Goal: Task Accomplishment & Management: Use online tool/utility

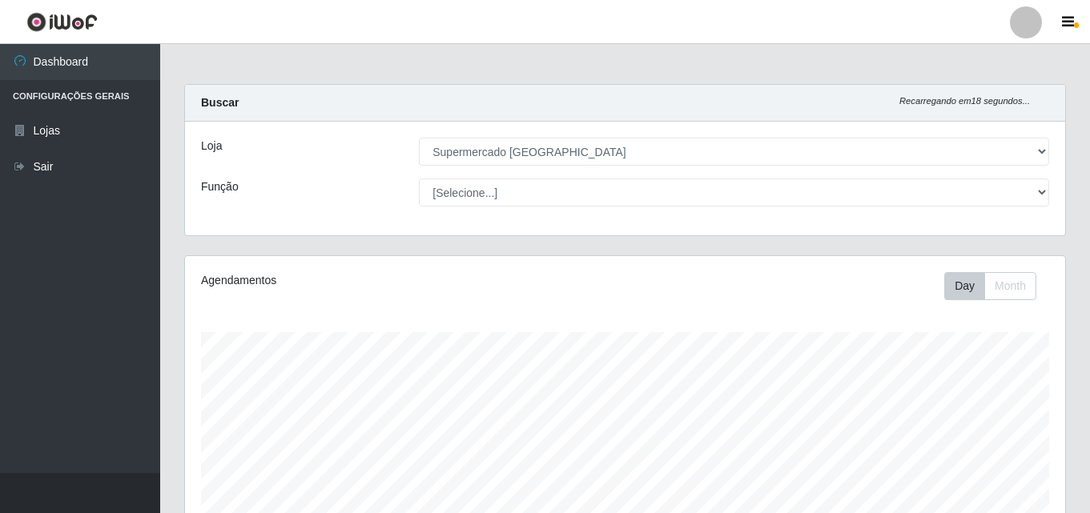
select select "166"
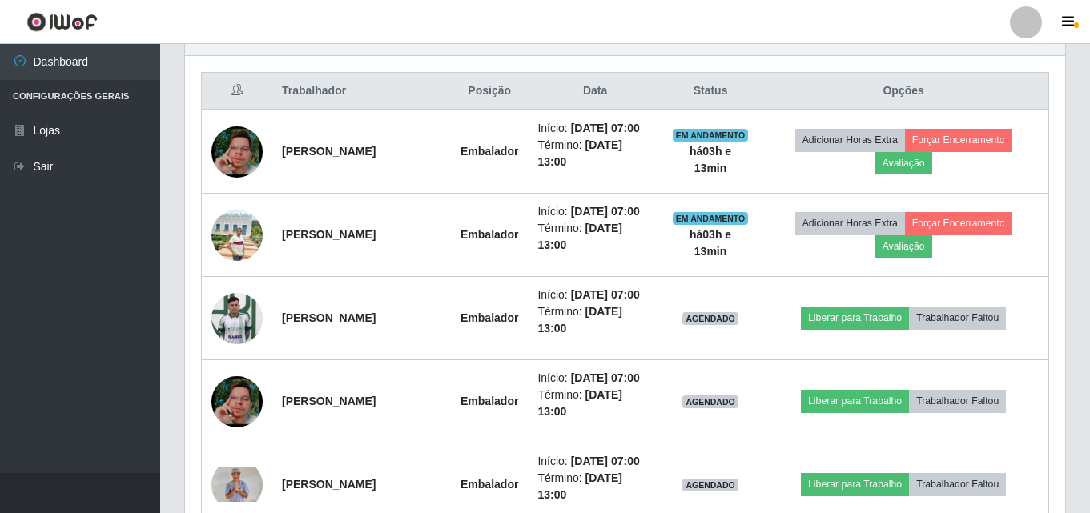
scroll to position [332, 880]
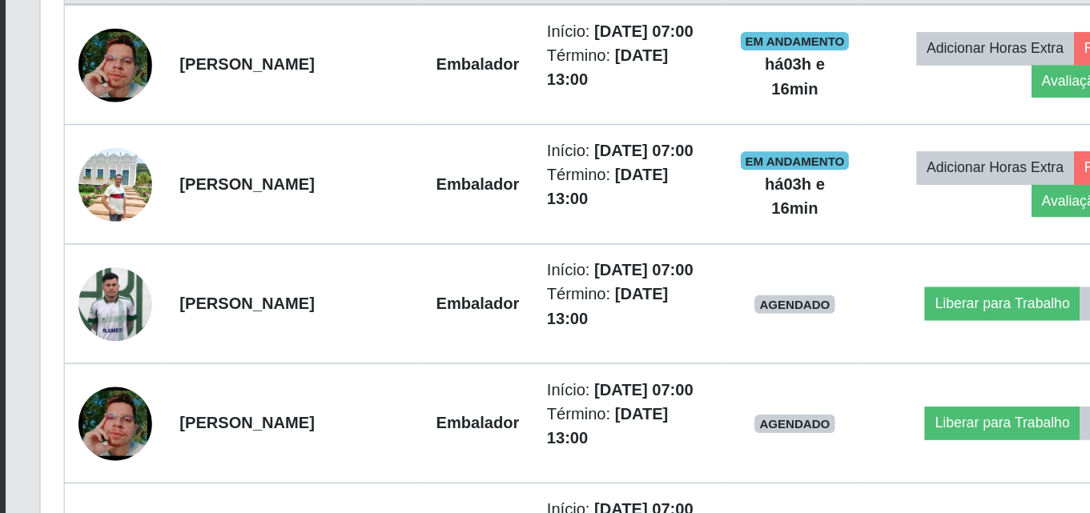
click at [179, 242] on div "Hoje 1 dia 3 dias 1 Semana Não encerrados Trabalhador Posição Data Status Opçõe…" at bounding box center [625, 332] width 906 height 630
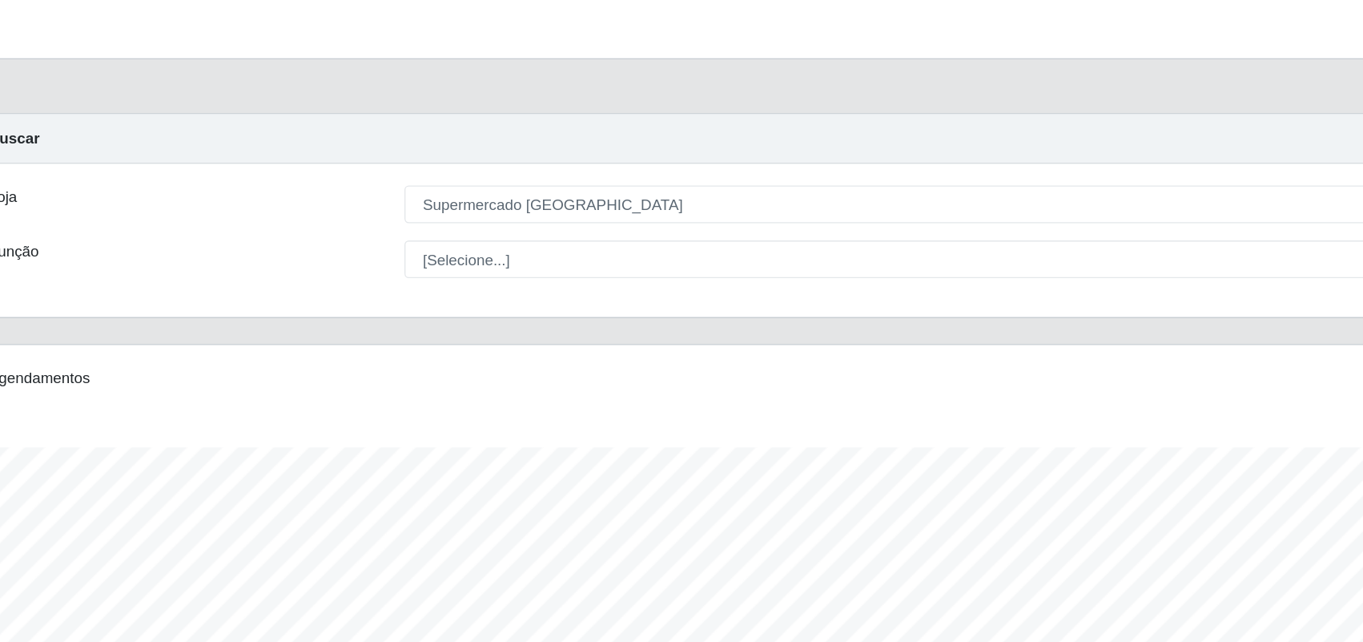
scroll to position [333, 1153]
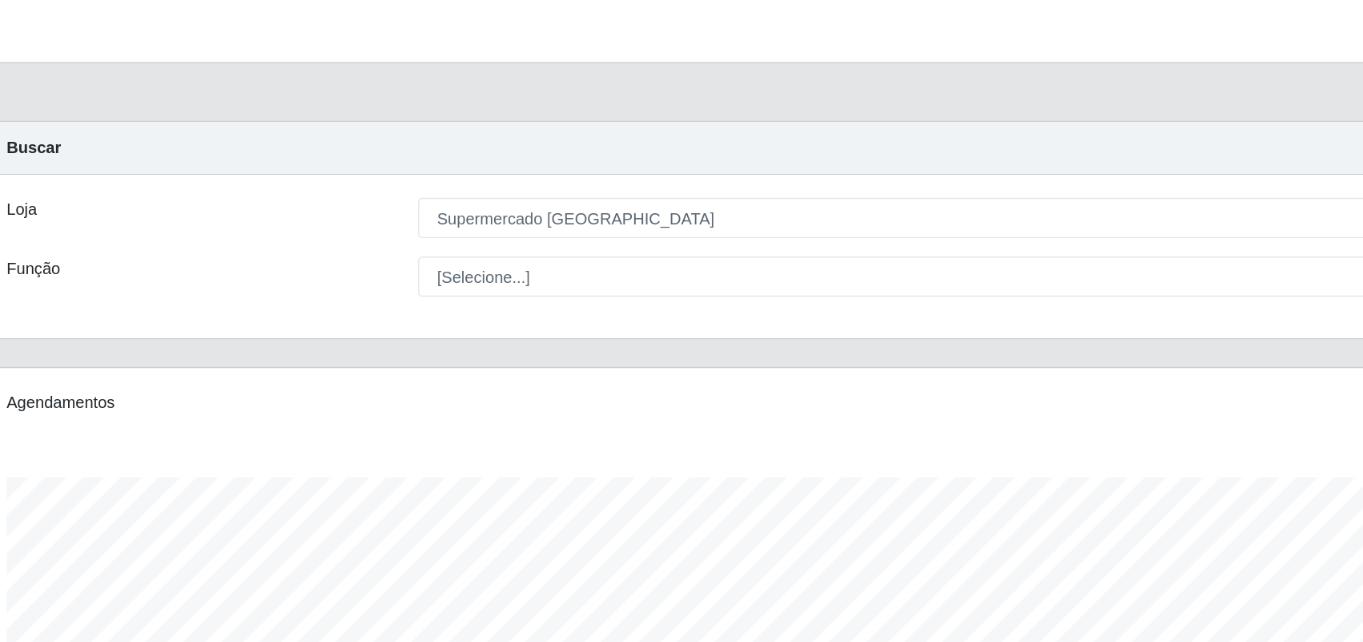
drag, startPoint x: 890, startPoint y: 0, endPoint x: 393, endPoint y: 38, distance: 498.0
click at [393, 38] on header "Perfil Alterar Senha Sair" at bounding box center [681, 22] width 1363 height 44
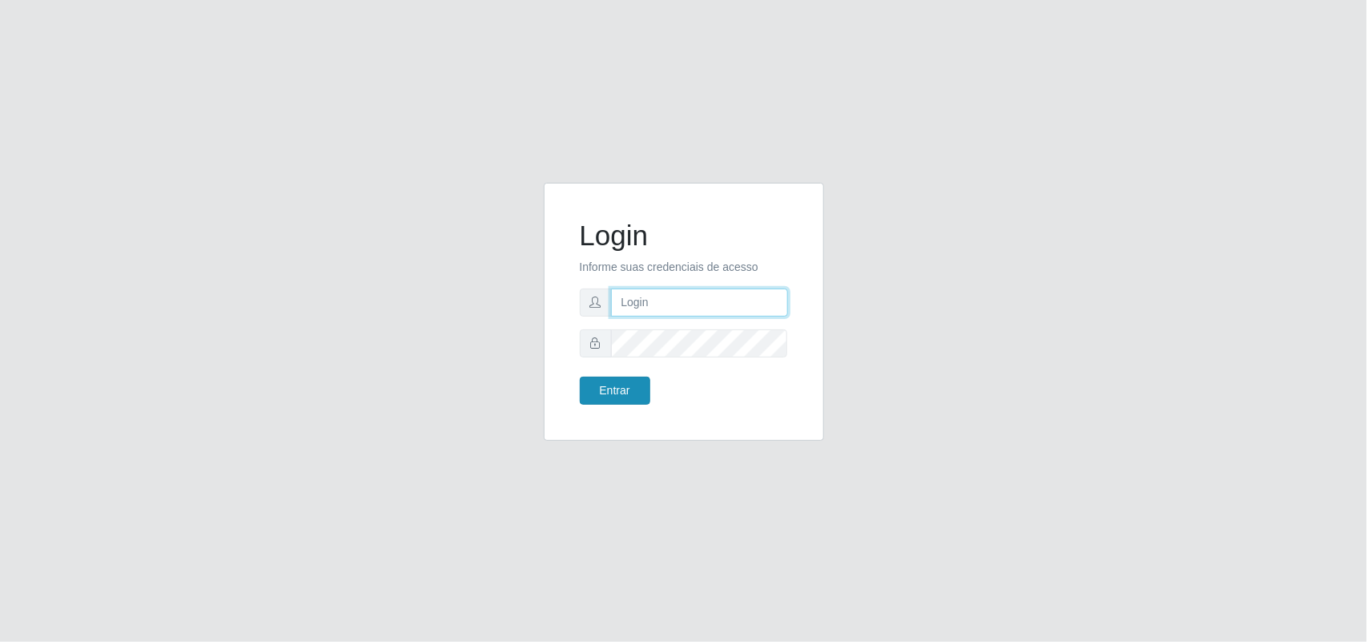
type input "jaedson@saosebastiao"
click at [605, 386] on button "Entrar" at bounding box center [615, 390] width 70 height 28
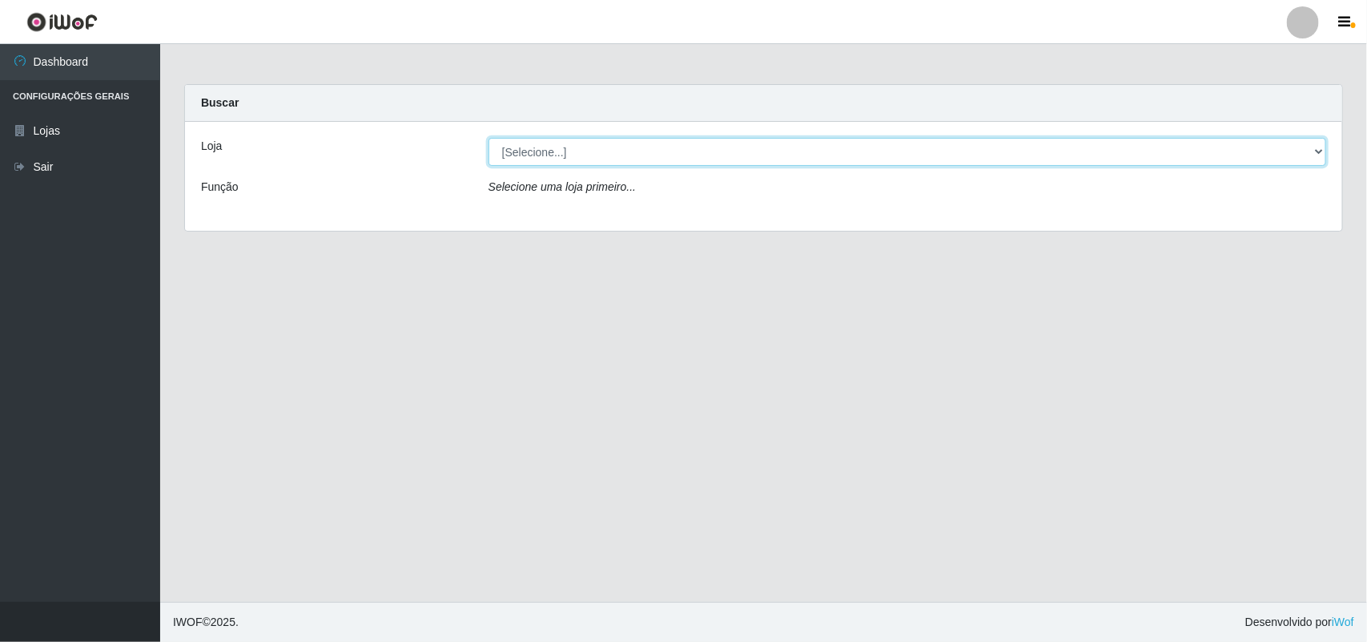
click at [1155, 147] on select "[Selecione...] Supermercado São Sebastião - Unidade Centro" at bounding box center [908, 152] width 838 height 28
select select "166"
click at [489, 138] on select "[Selecione...] Supermercado São Sebastião - Unidade Centro" at bounding box center [908, 152] width 838 height 28
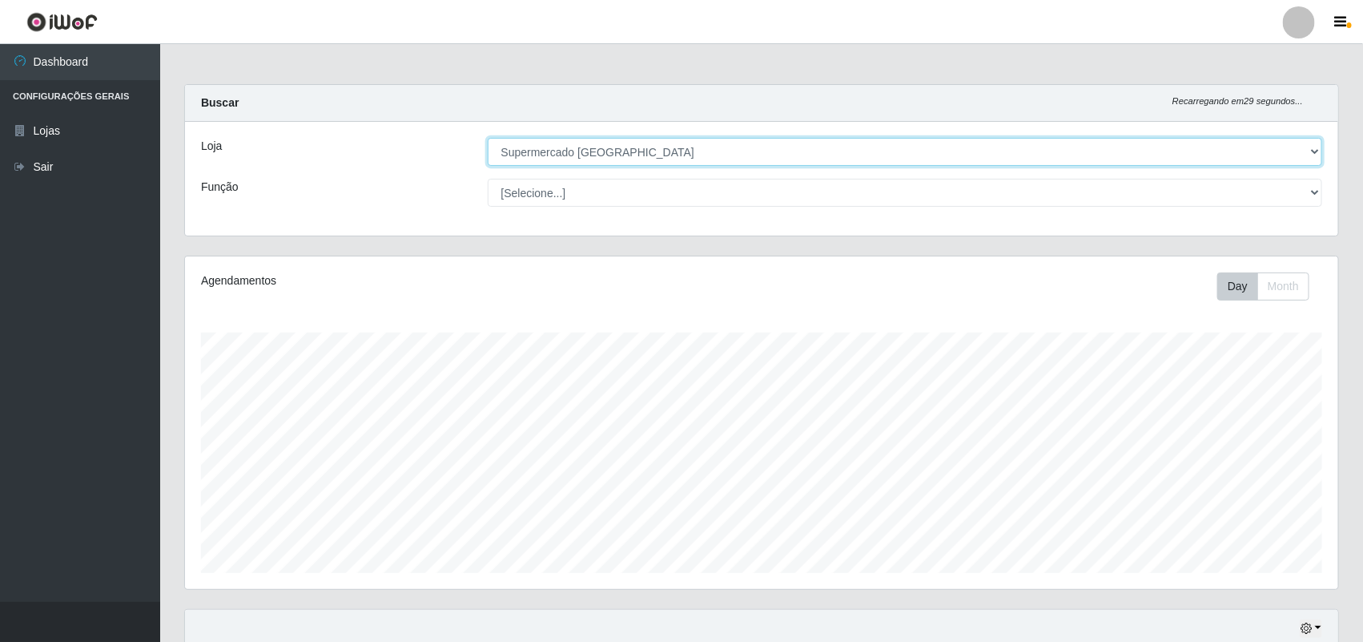
scroll to position [333, 1153]
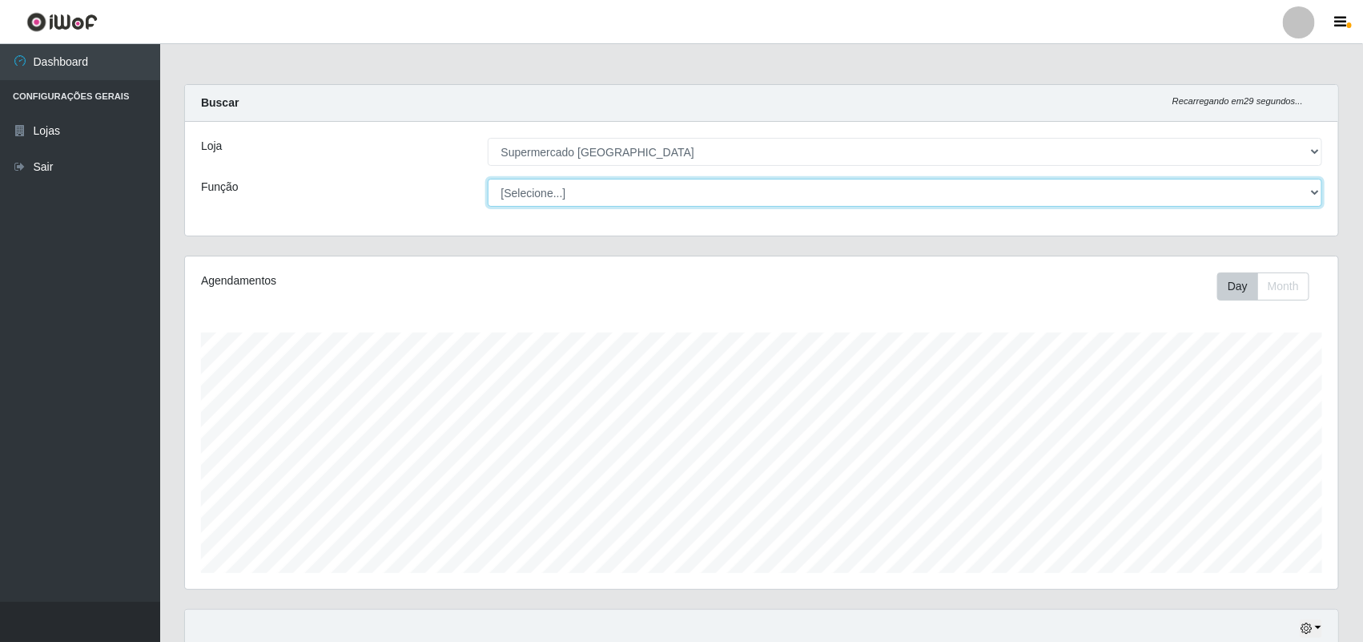
click at [1100, 195] on select "[Selecione...] ASG ASG + ASG ++ Auxiliar de entrega + Auxiliar de entrega ++ Au…" at bounding box center [905, 193] width 835 height 28
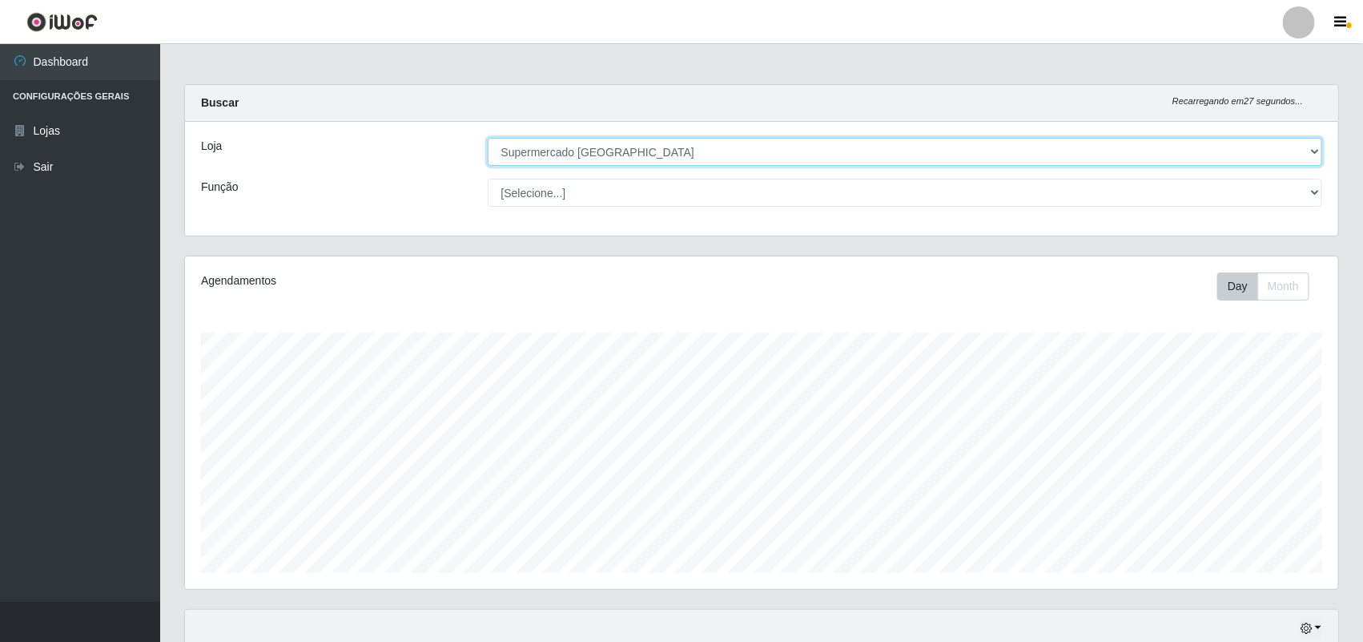
click at [921, 158] on select "[Selecione...] Supermercado São Sebastião - Unidade Centro" at bounding box center [905, 152] width 835 height 28
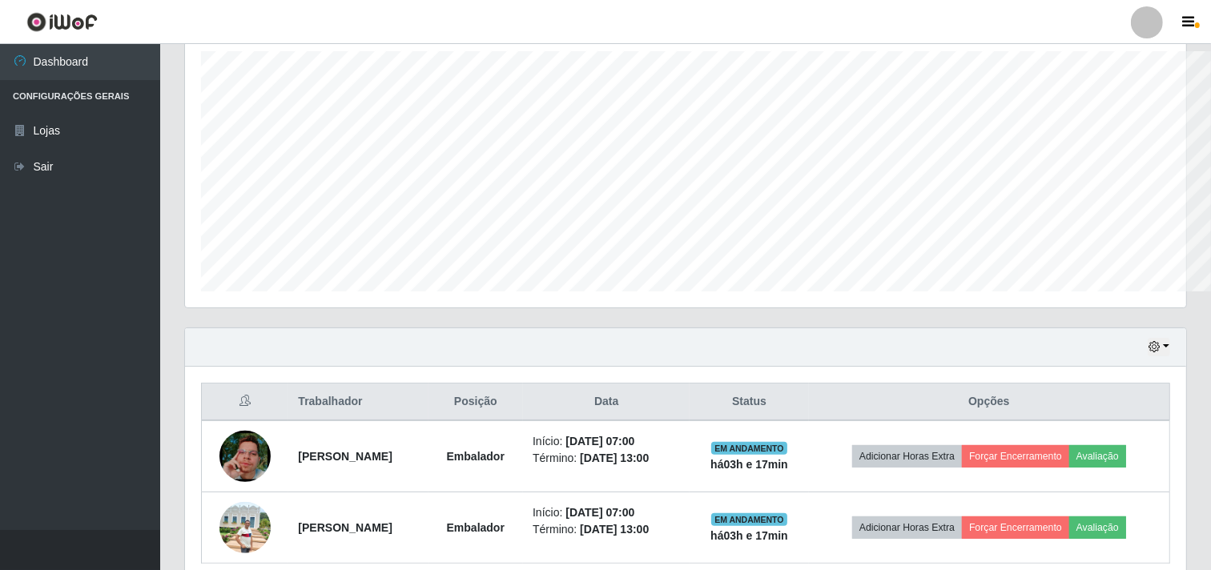
scroll to position [332, 1001]
drag, startPoint x: 1342, startPoint y: 0, endPoint x: 852, endPoint y: 26, distance: 490.9
click at [852, 26] on header "Perfil Alterar Senha Sair" at bounding box center [605, 22] width 1211 height 44
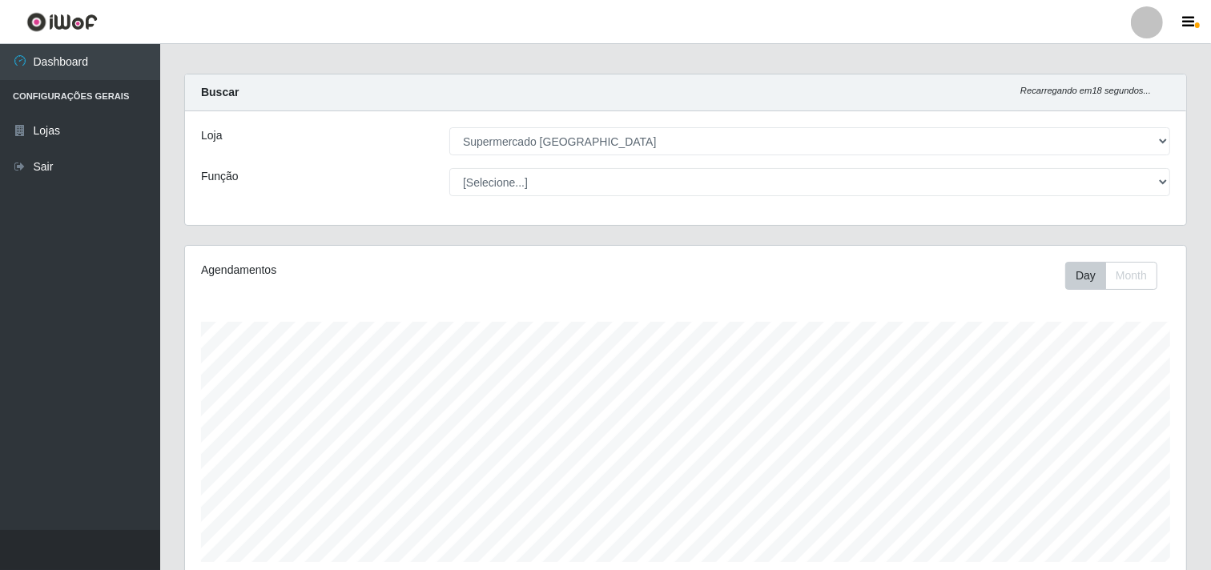
scroll to position [0, 0]
